Goal: Task Accomplishment & Management: Complete application form

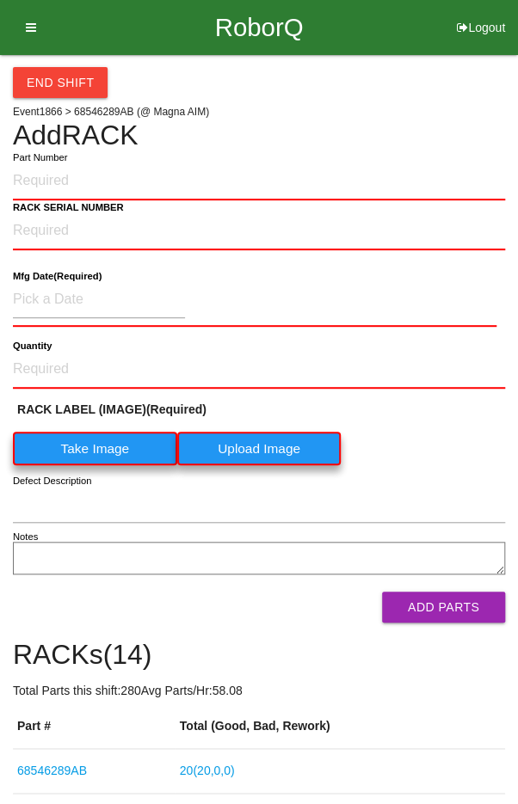
click at [58, 80] on button "End Shift" at bounding box center [60, 82] width 95 height 31
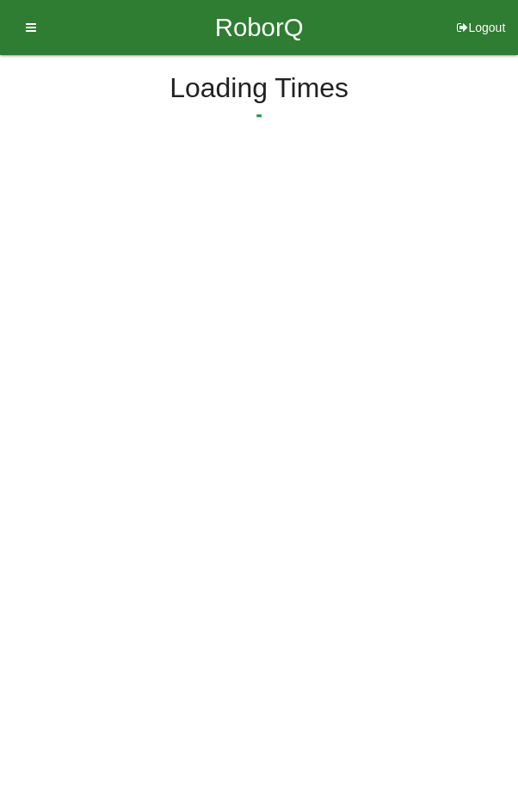
select select "9"
select select "50"
select select "2"
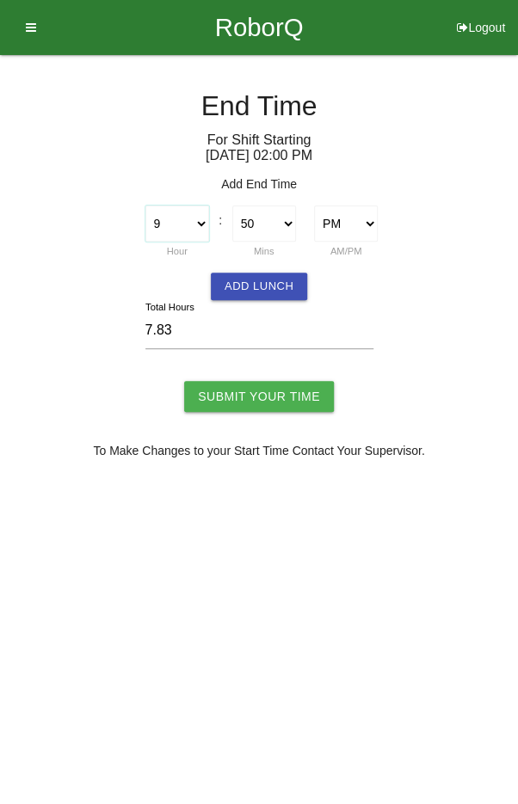
click at [187, 215] on select "1 2 3 4 5 6 7 8 9 10 11 12" at bounding box center [177, 224] width 64 height 36
select select "10"
type input "8.83"
click at [263, 219] on select "00 01 02 03 04 05 06 07 08 09 10 11 12 13 14 15 16 17 18 19 20 21 22 23 24 25 2…" at bounding box center [264, 224] width 64 height 36
select select "0"
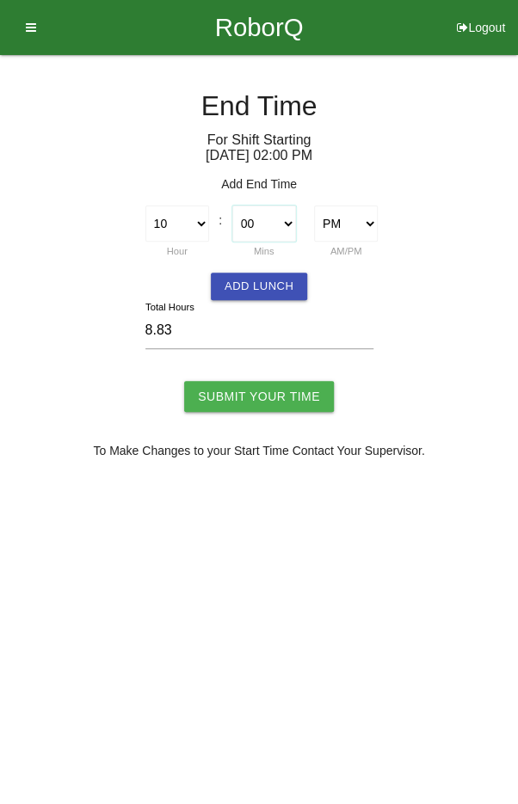
type input "8.00"
click at [260, 273] on button "Add Lunch" at bounding box center [259, 287] width 96 height 28
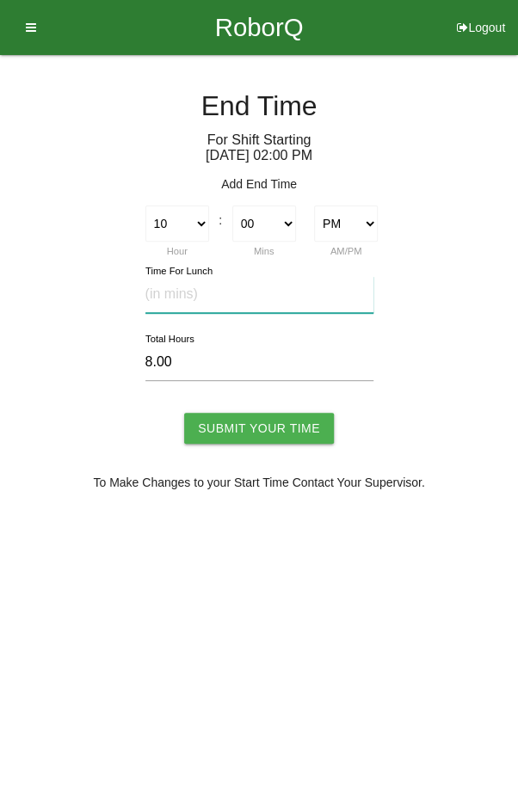
click at [245, 294] on input "text" at bounding box center [259, 294] width 228 height 37
type input "20"
type input "7.67"
click at [258, 424] on input "Submit Your Time" at bounding box center [259, 428] width 150 height 31
type input "Processing..."
